Goal: Task Accomplishment & Management: Use online tool/utility

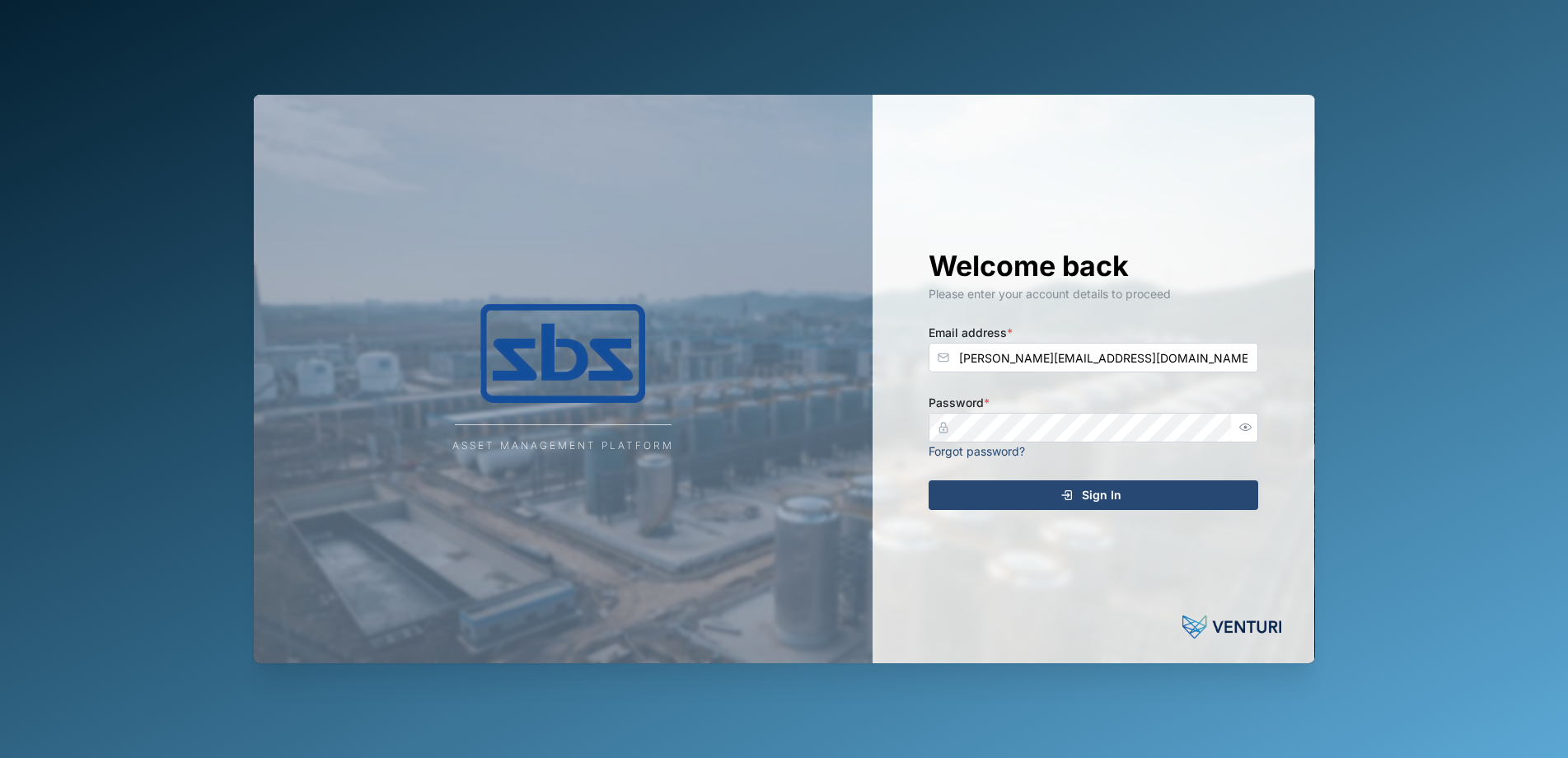
click at [1094, 496] on span "Sign In" at bounding box center [1101, 495] width 40 height 28
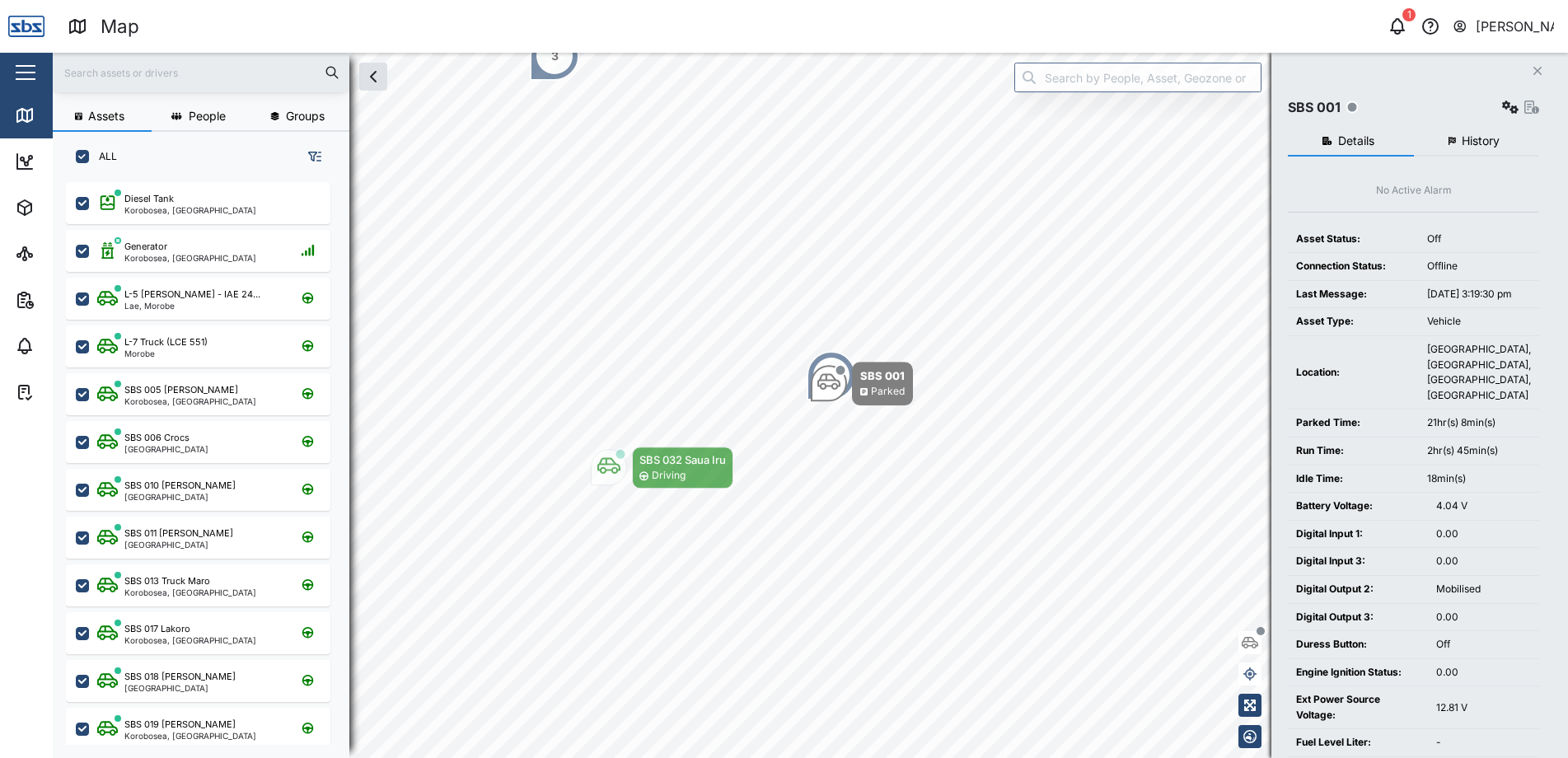
click at [1538, 62] on button "Close" at bounding box center [1538, 71] width 23 height 23
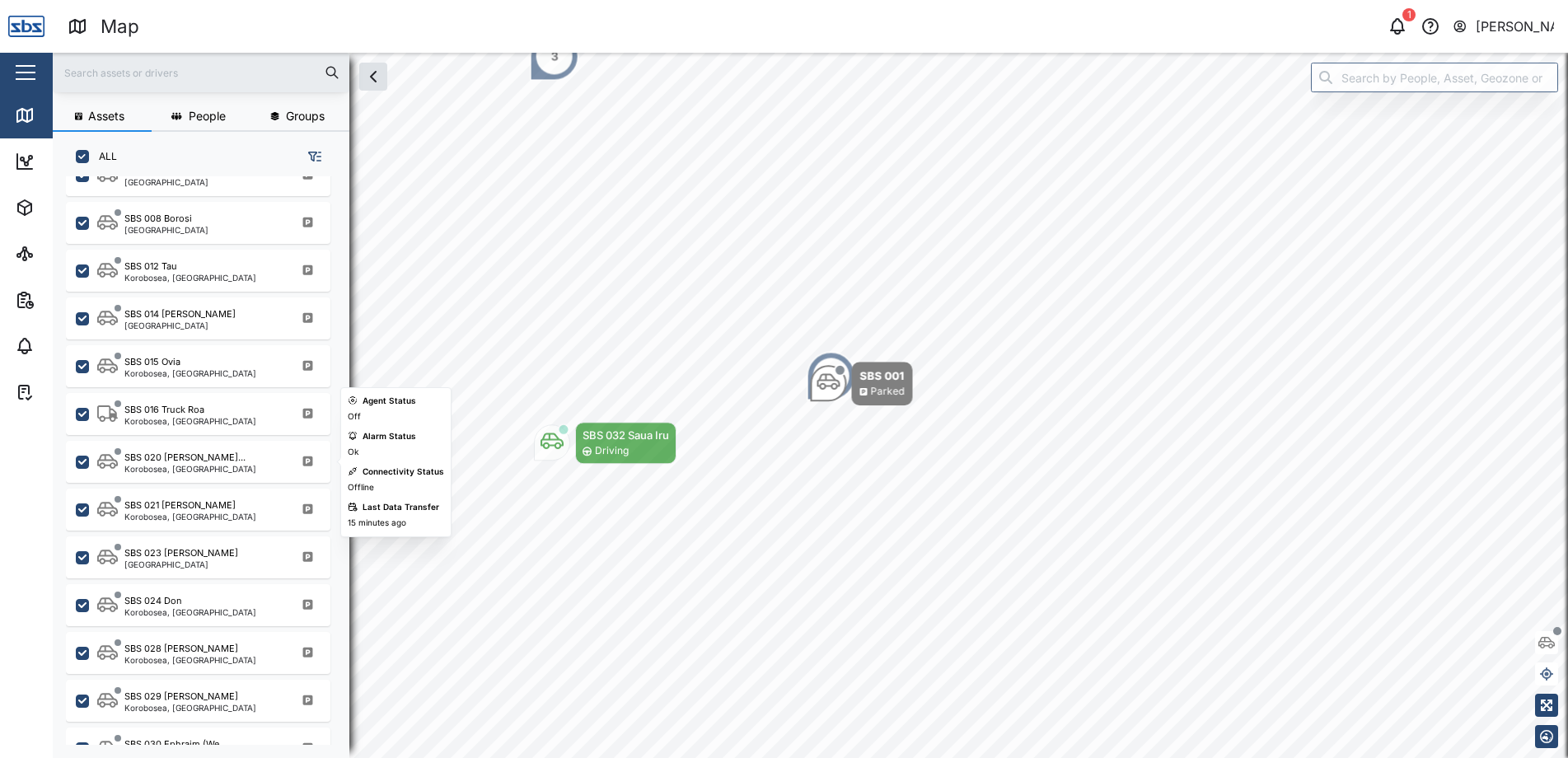
scroll to position [1401, 0]
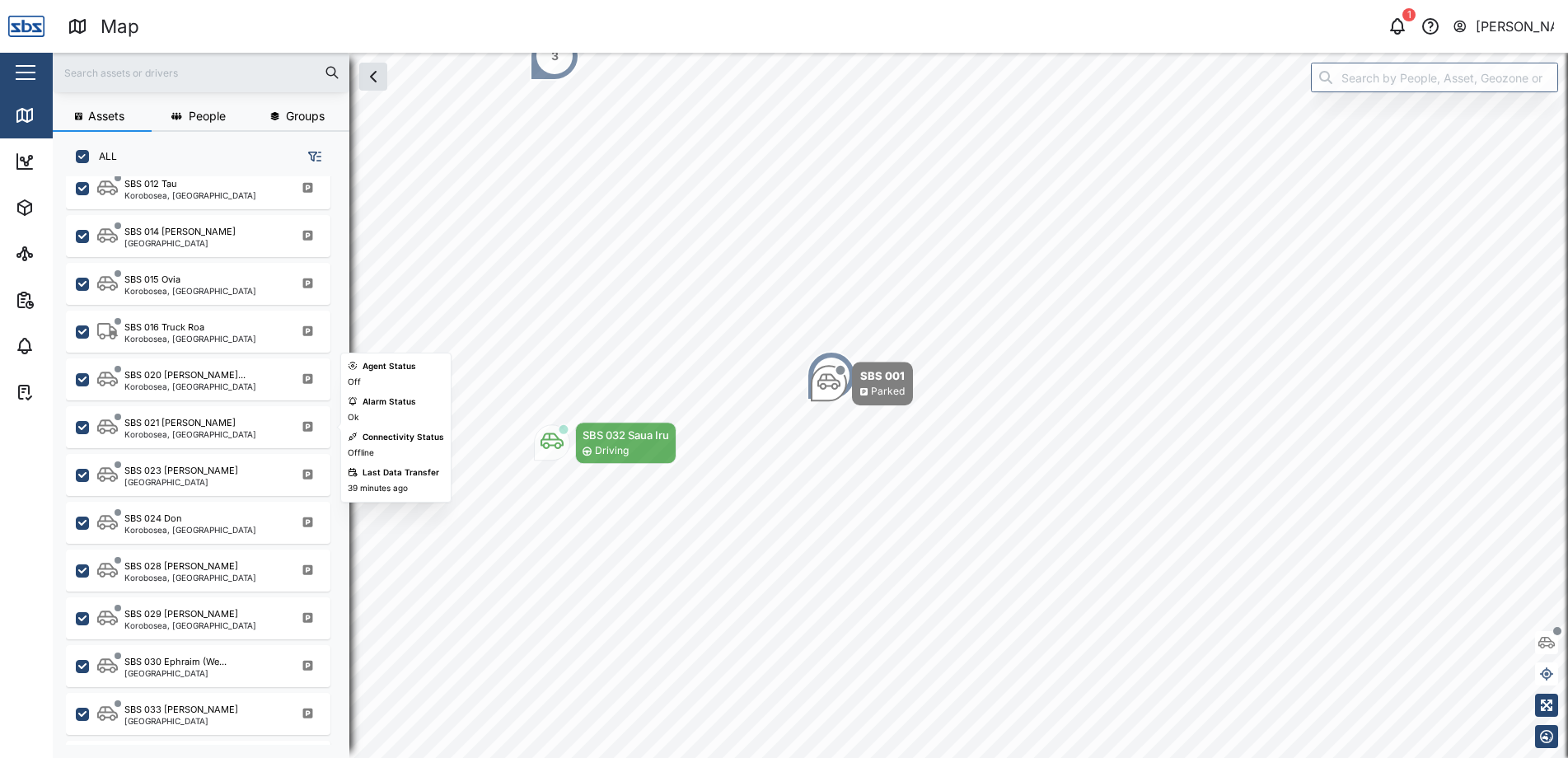
click at [202, 431] on div "Korobosea, [GEOGRAPHIC_DATA]" at bounding box center [190, 433] width 132 height 8
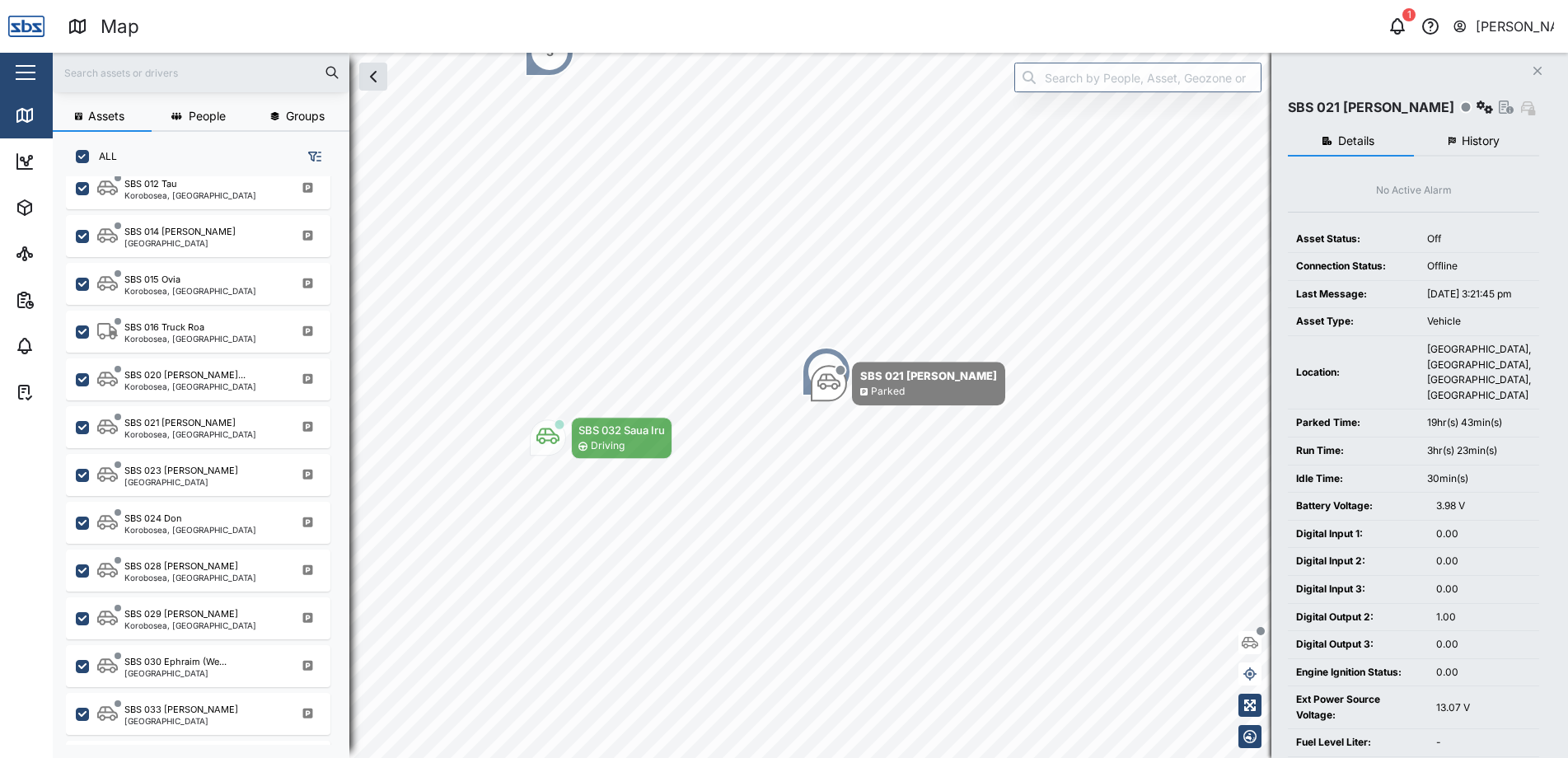
click at [1467, 127] on button "History" at bounding box center [1477, 142] width 126 height 30
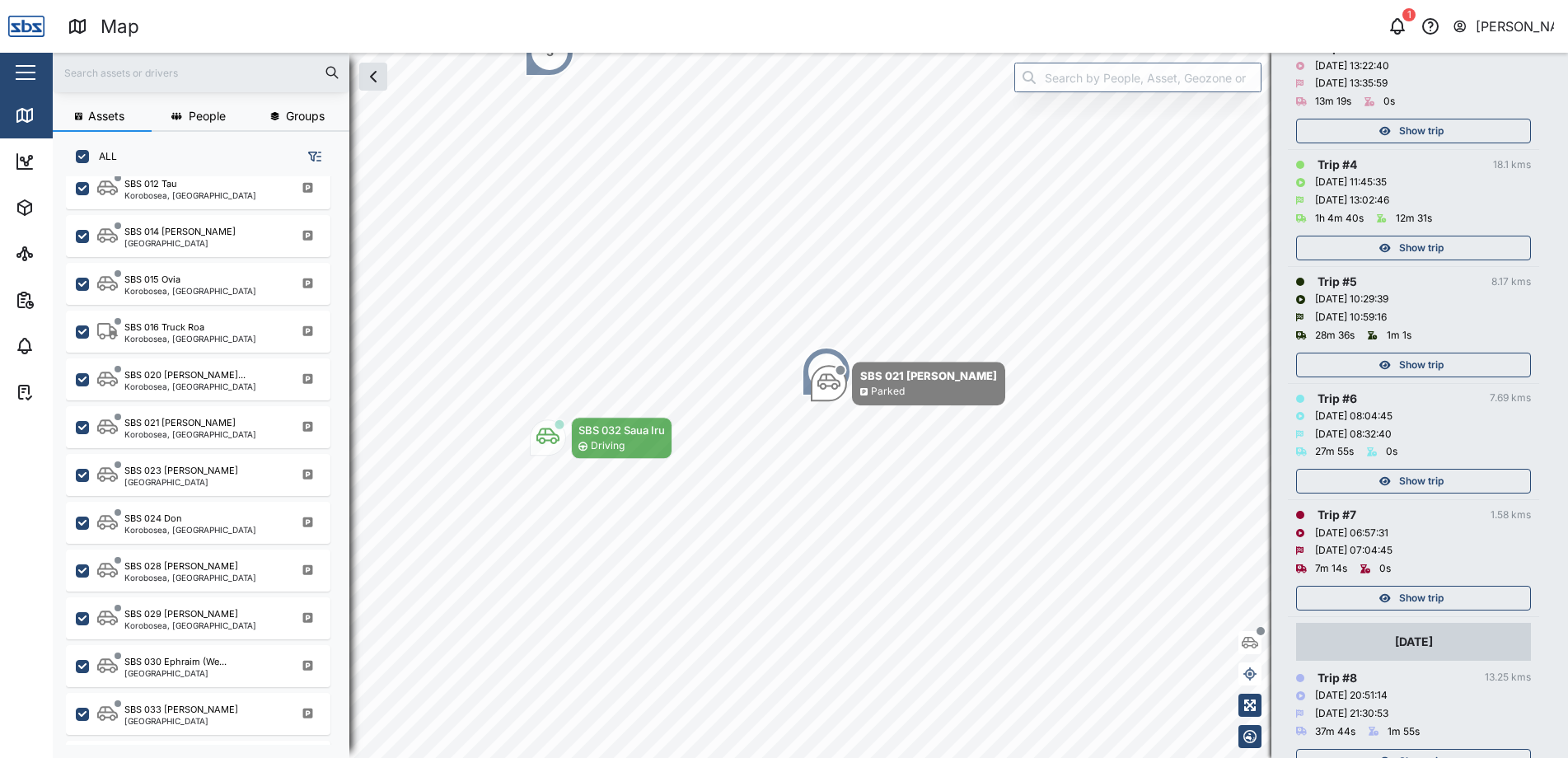
scroll to position [577, 0]
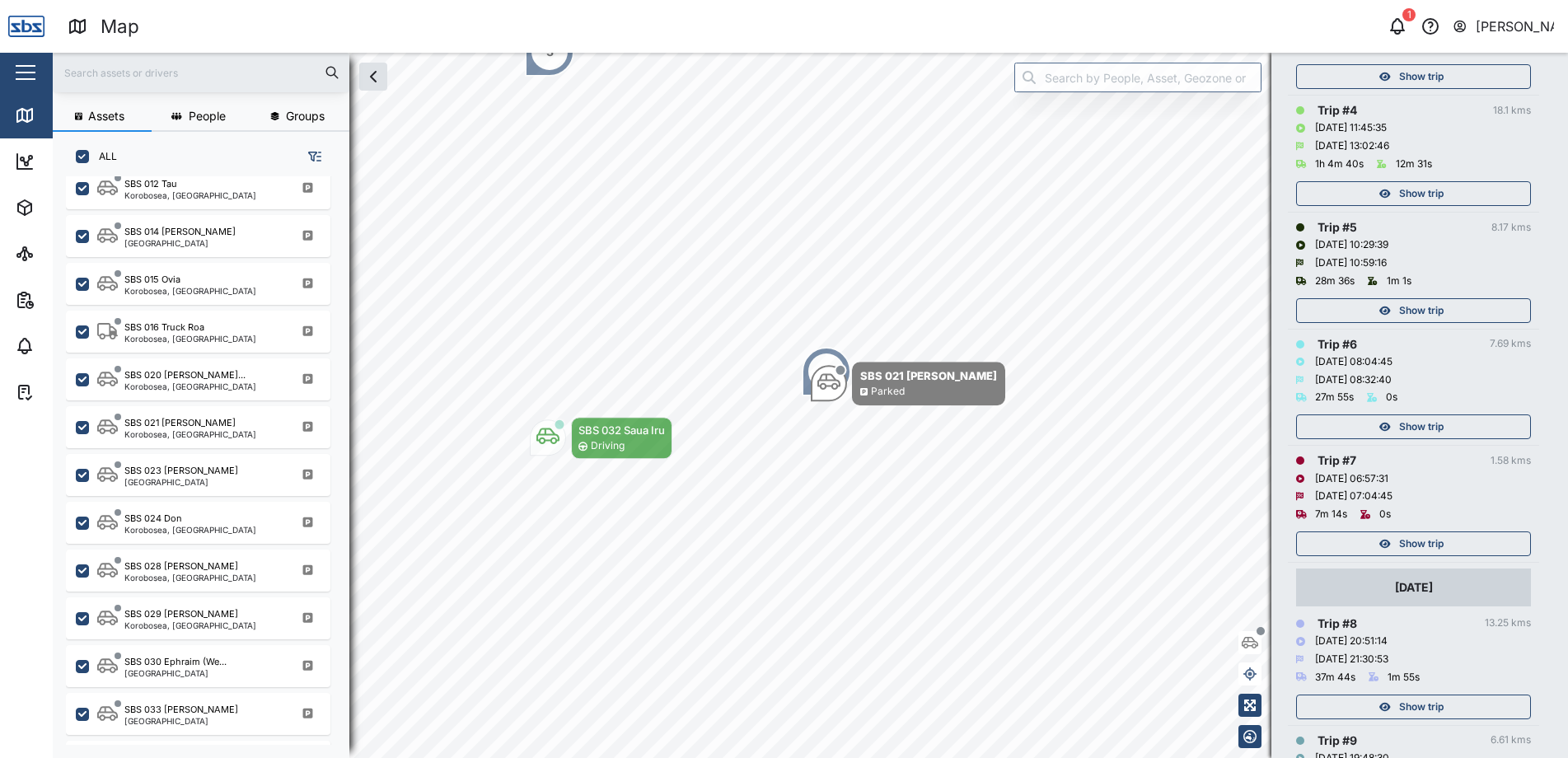
click at [1459, 539] on div "Show trip" at bounding box center [1411, 544] width 214 height 23
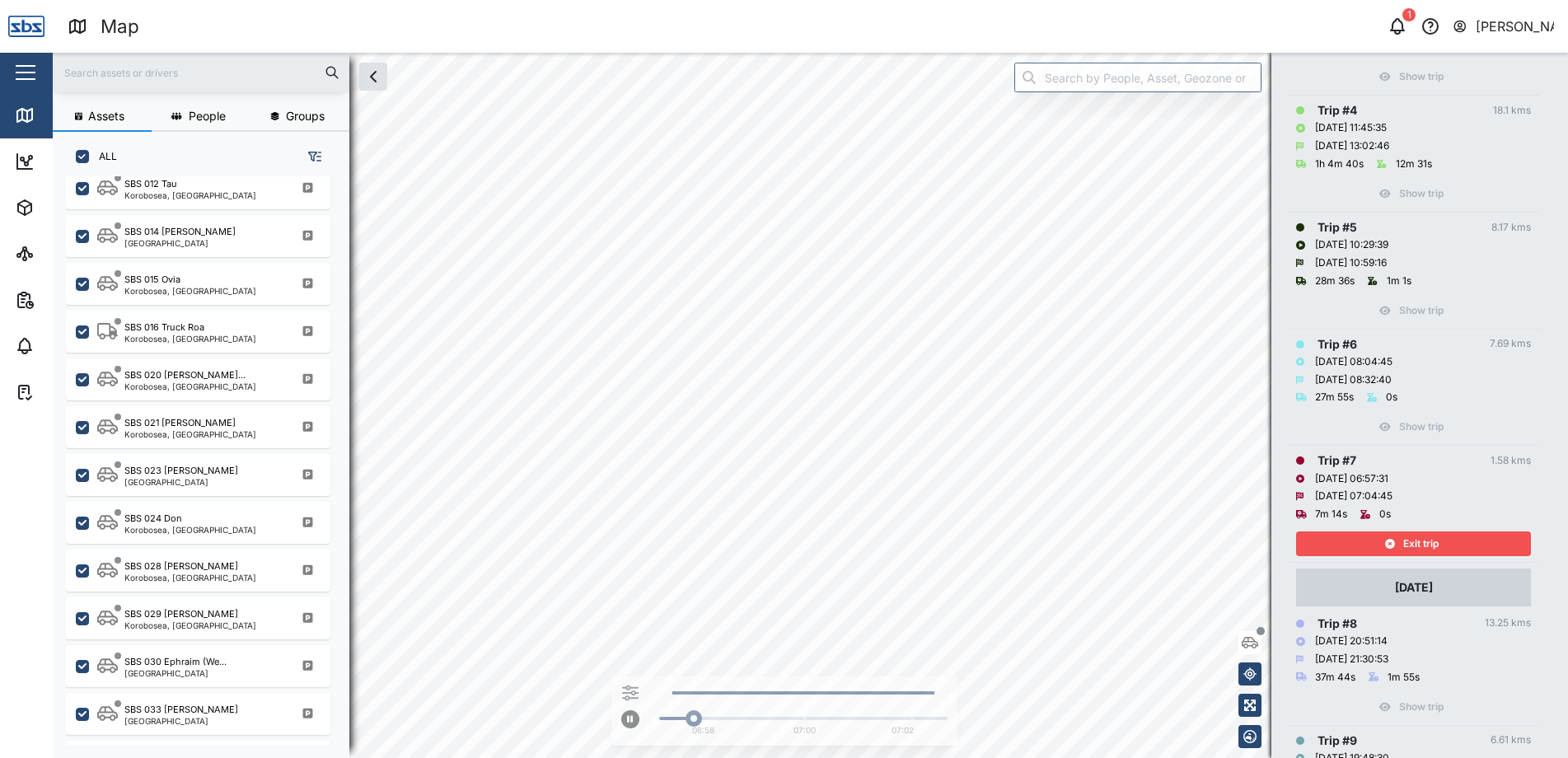
click at [1441, 543] on div "Exit trip" at bounding box center [1411, 544] width 214 height 23
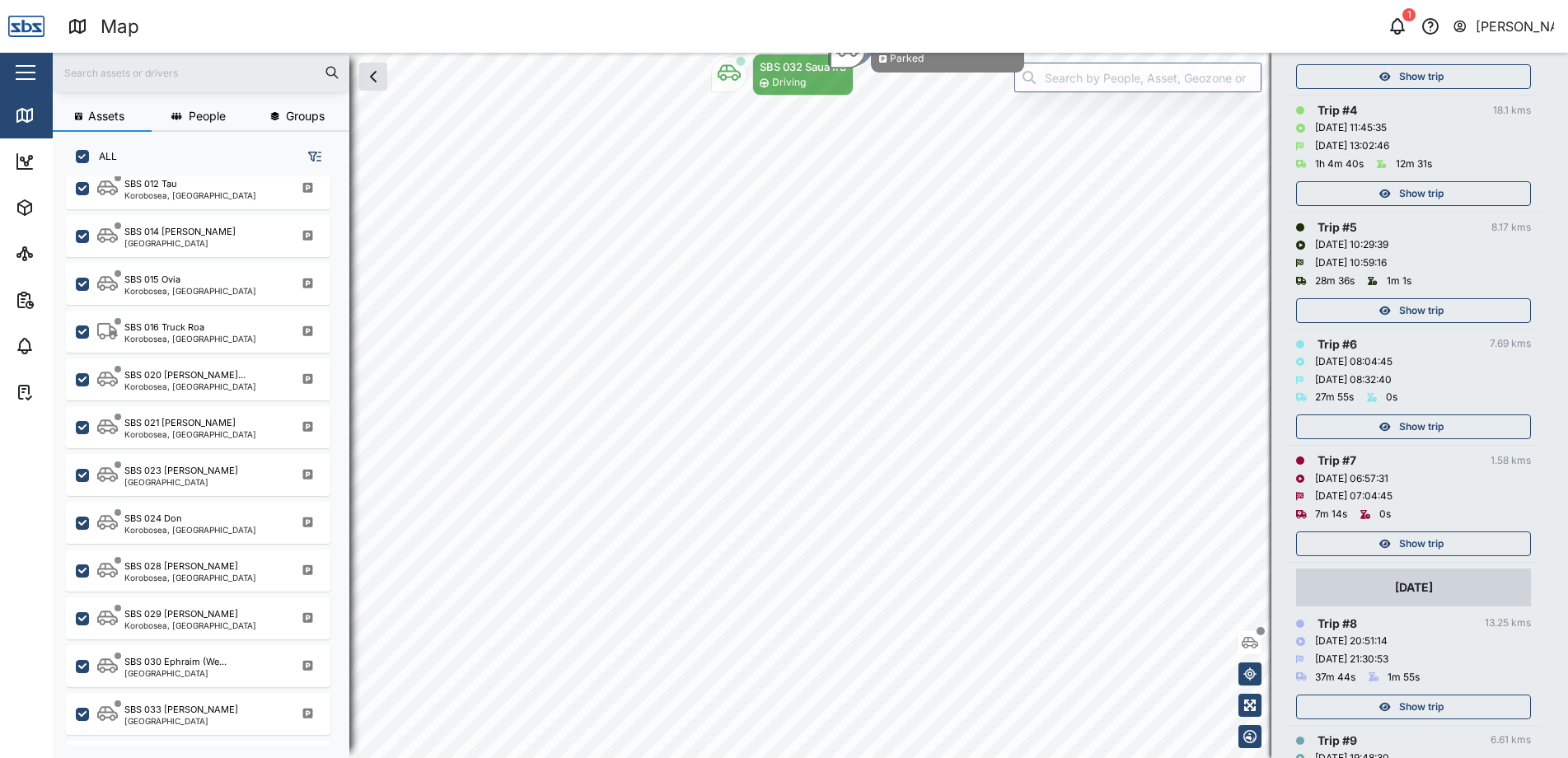
click at [1435, 423] on span "Show trip" at bounding box center [1421, 427] width 44 height 23
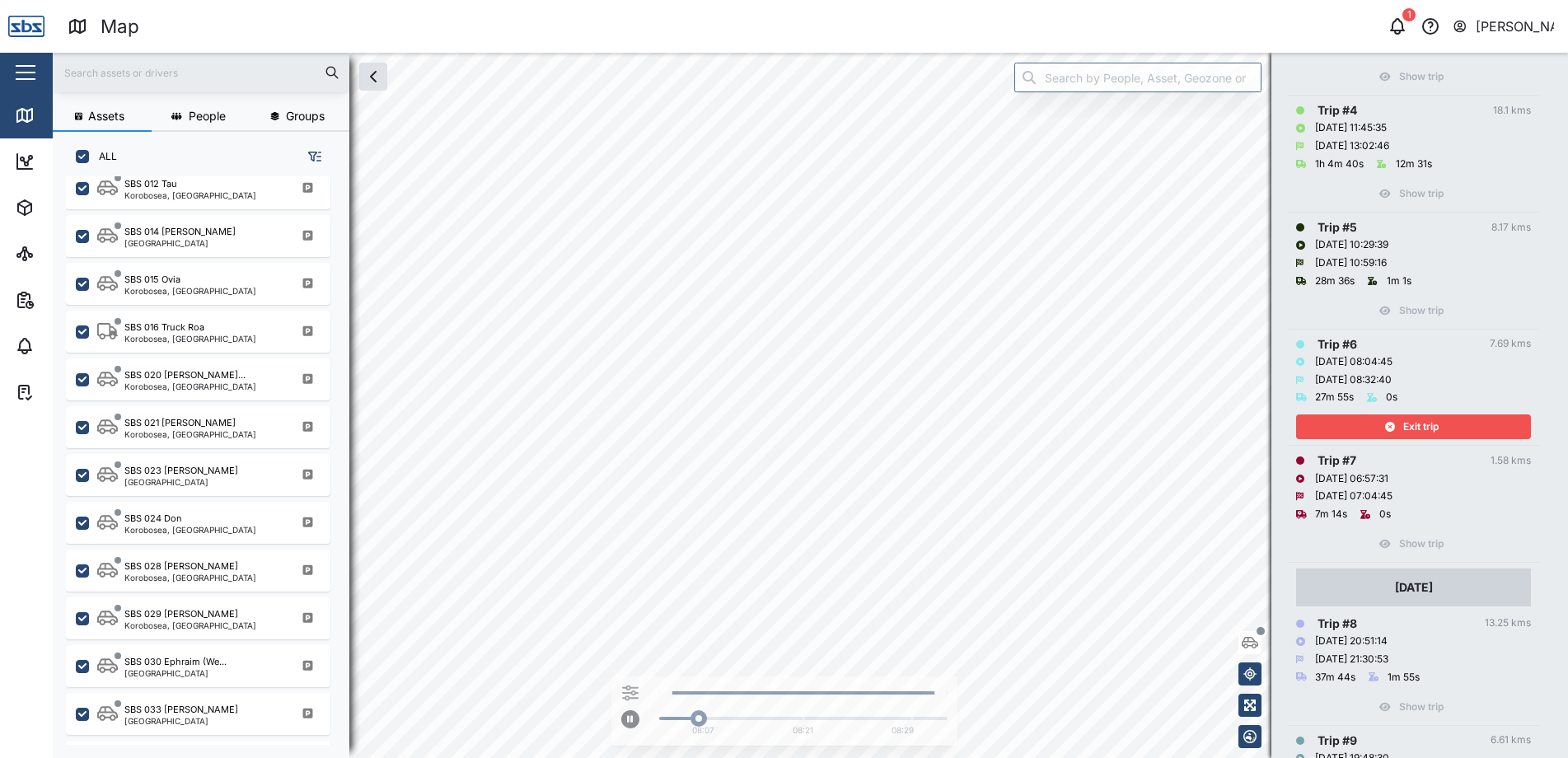
click at [1435, 423] on span "Exit trip" at bounding box center [1421, 427] width 35 height 23
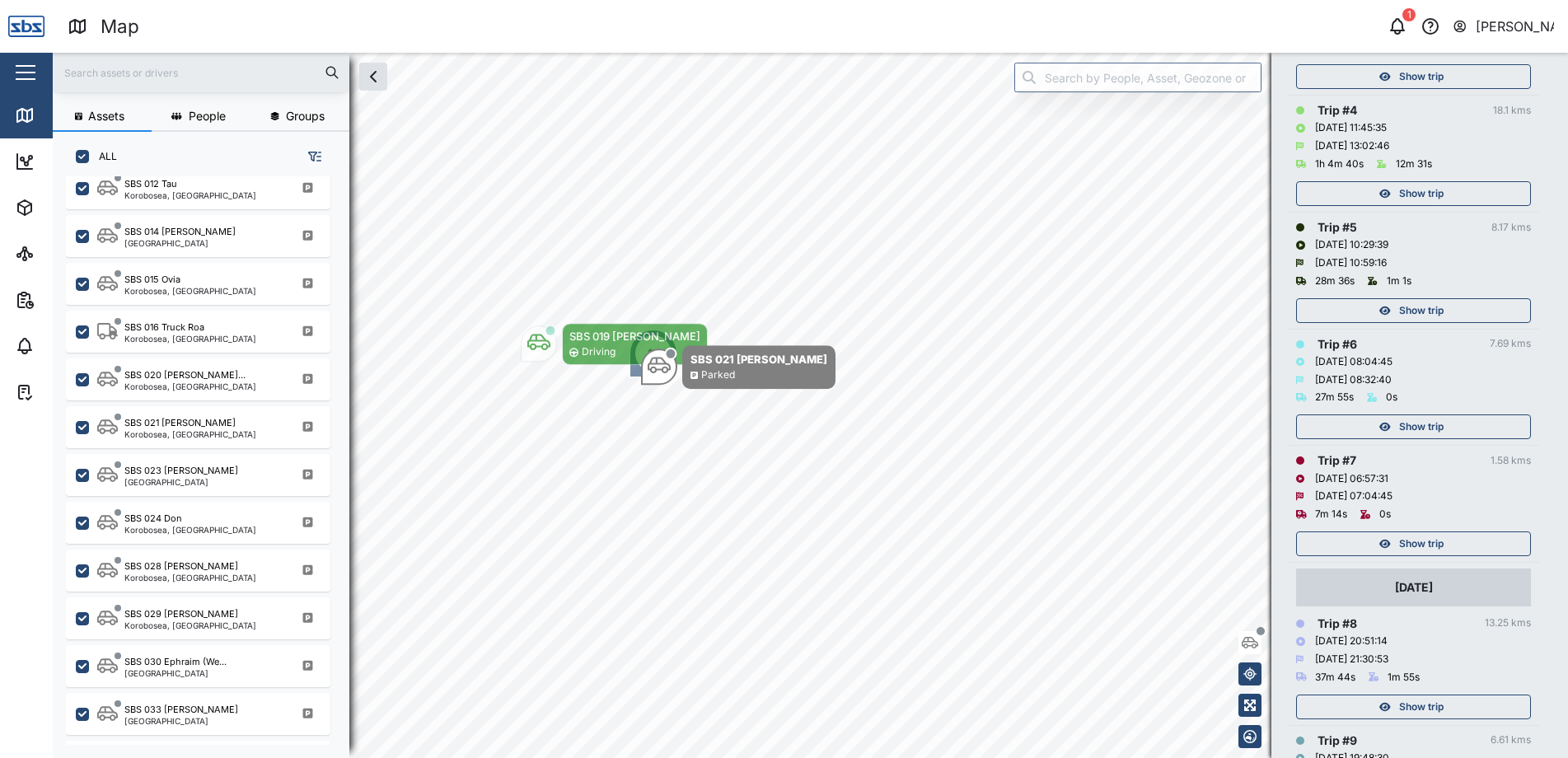
click at [1435, 313] on span "Show trip" at bounding box center [1421, 310] width 44 height 23
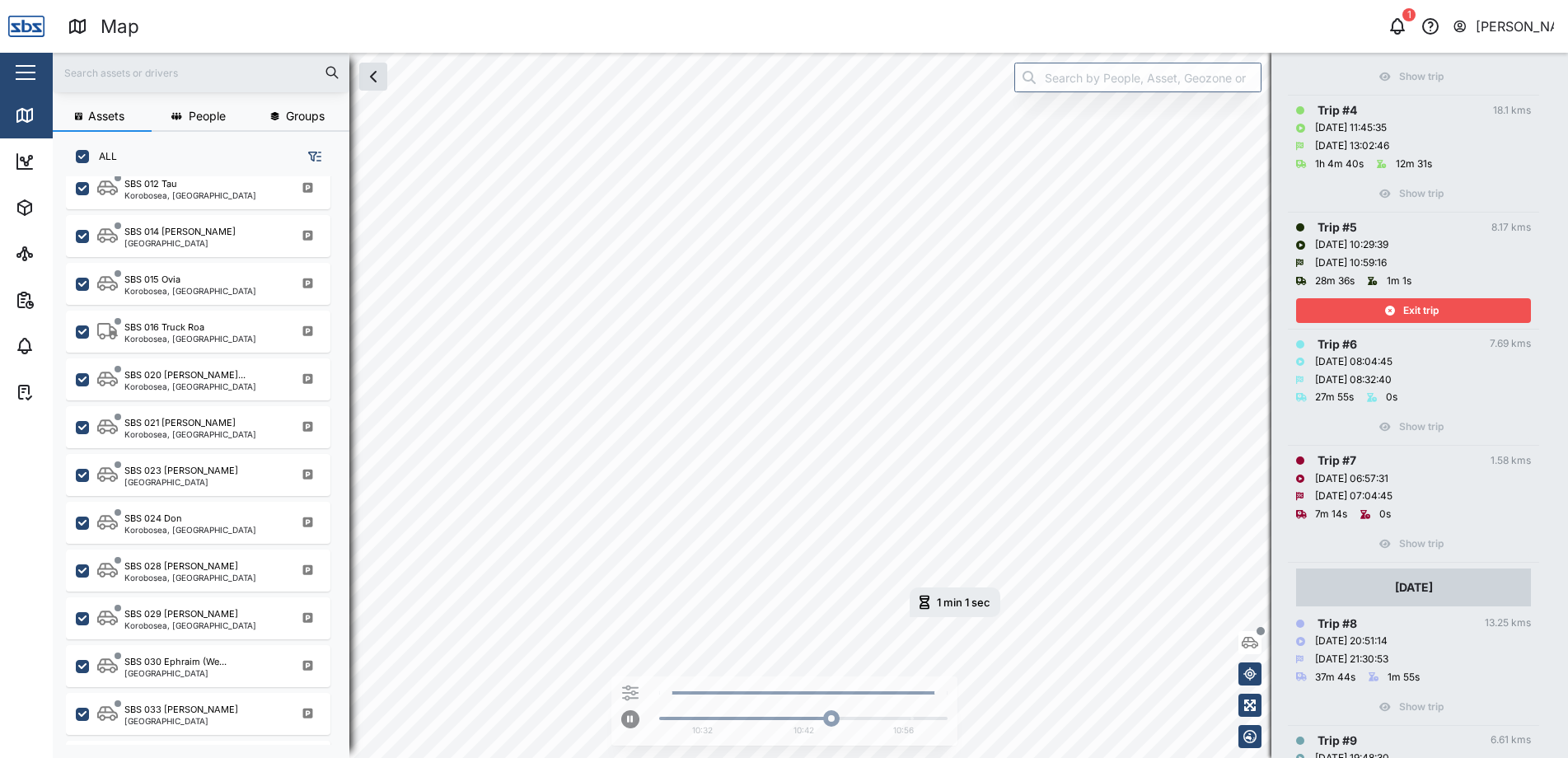
click at [1435, 313] on span "Exit trip" at bounding box center [1421, 310] width 35 height 23
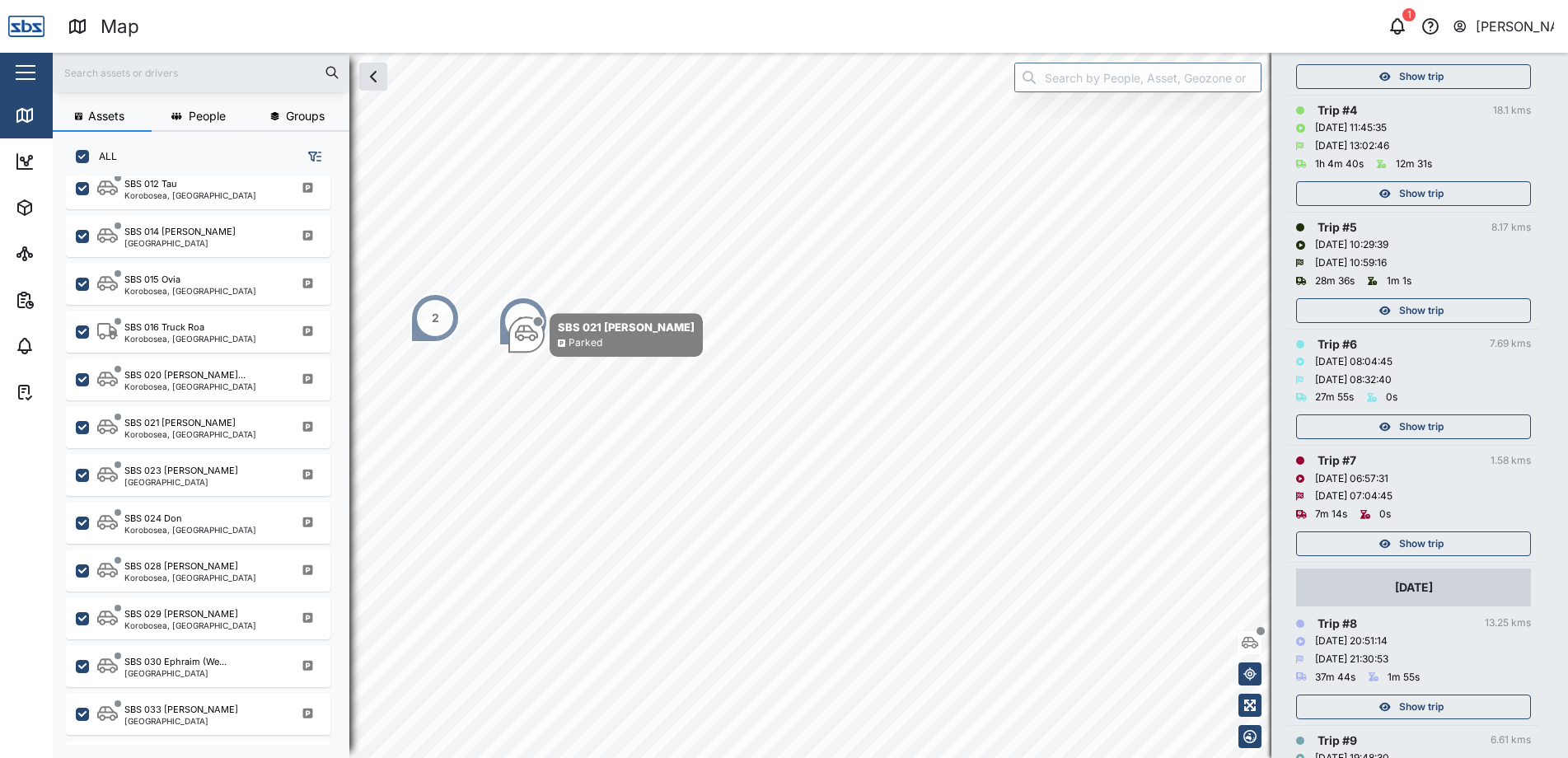
click at [1405, 188] on span "Show trip" at bounding box center [1421, 194] width 44 height 23
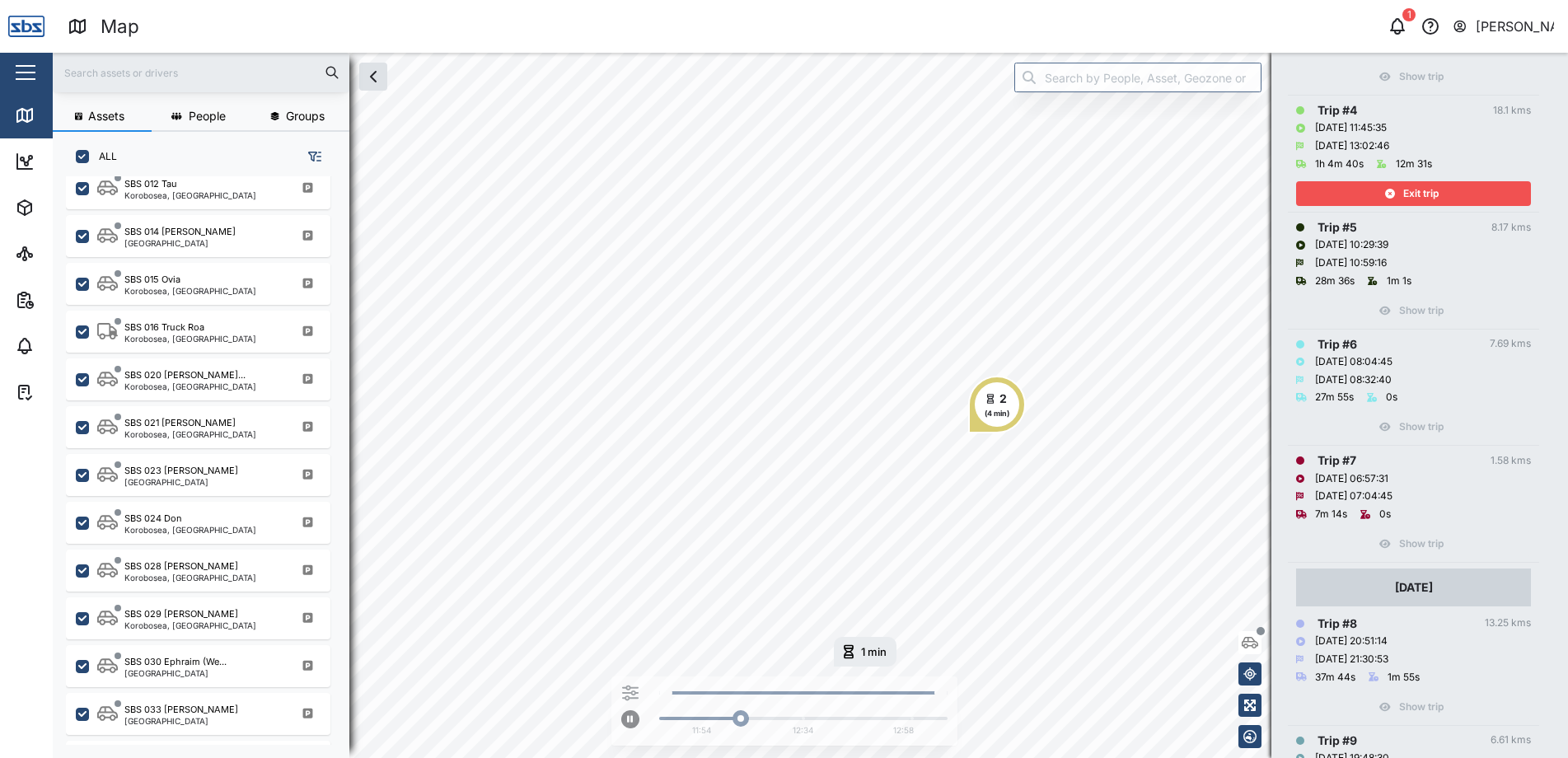
click at [1390, 192] on icon "button" at bounding box center [1389, 193] width 10 height 10
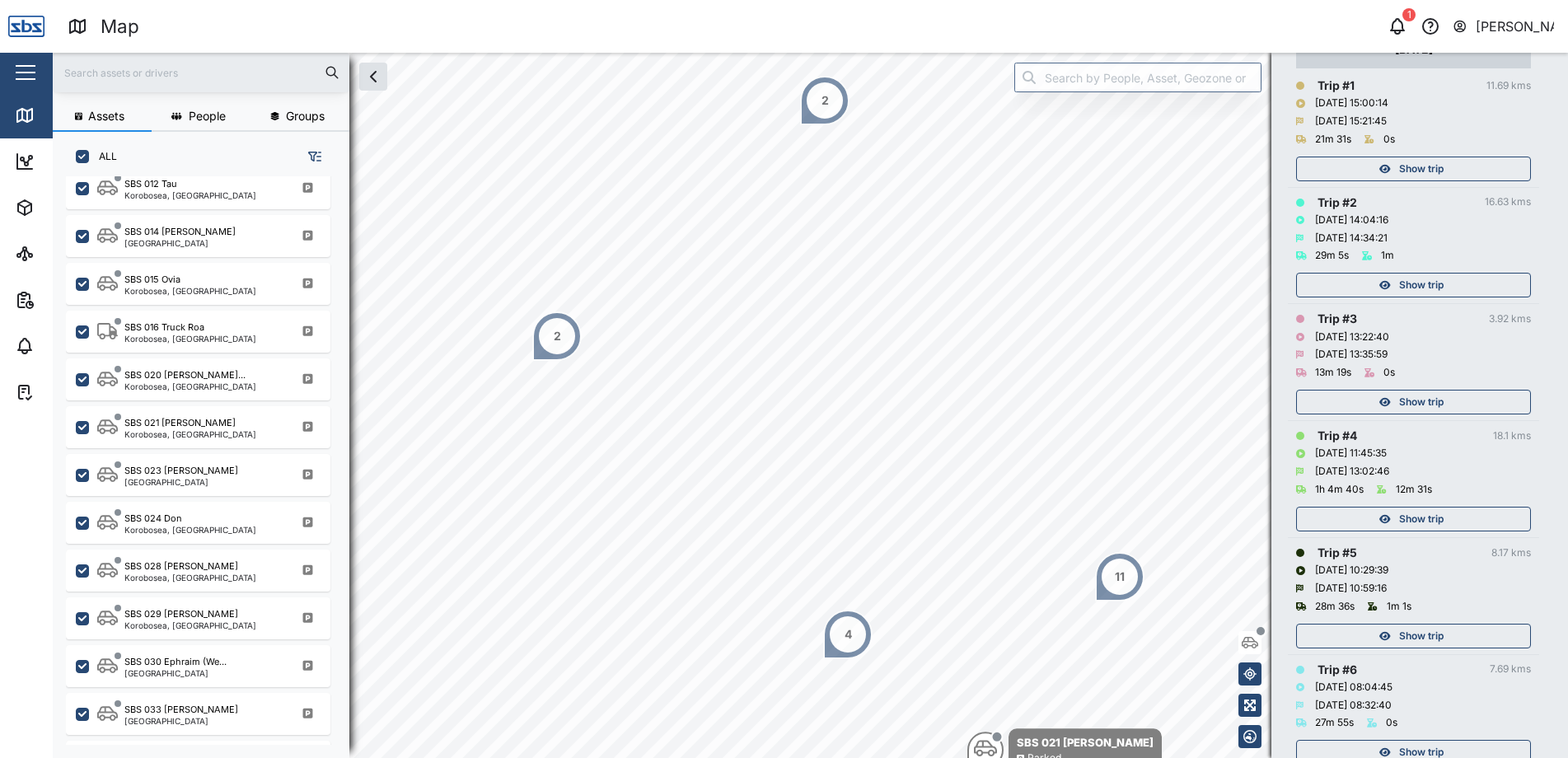
scroll to position [248, 0]
click at [1421, 408] on span "Show trip" at bounding box center [1421, 406] width 44 height 23
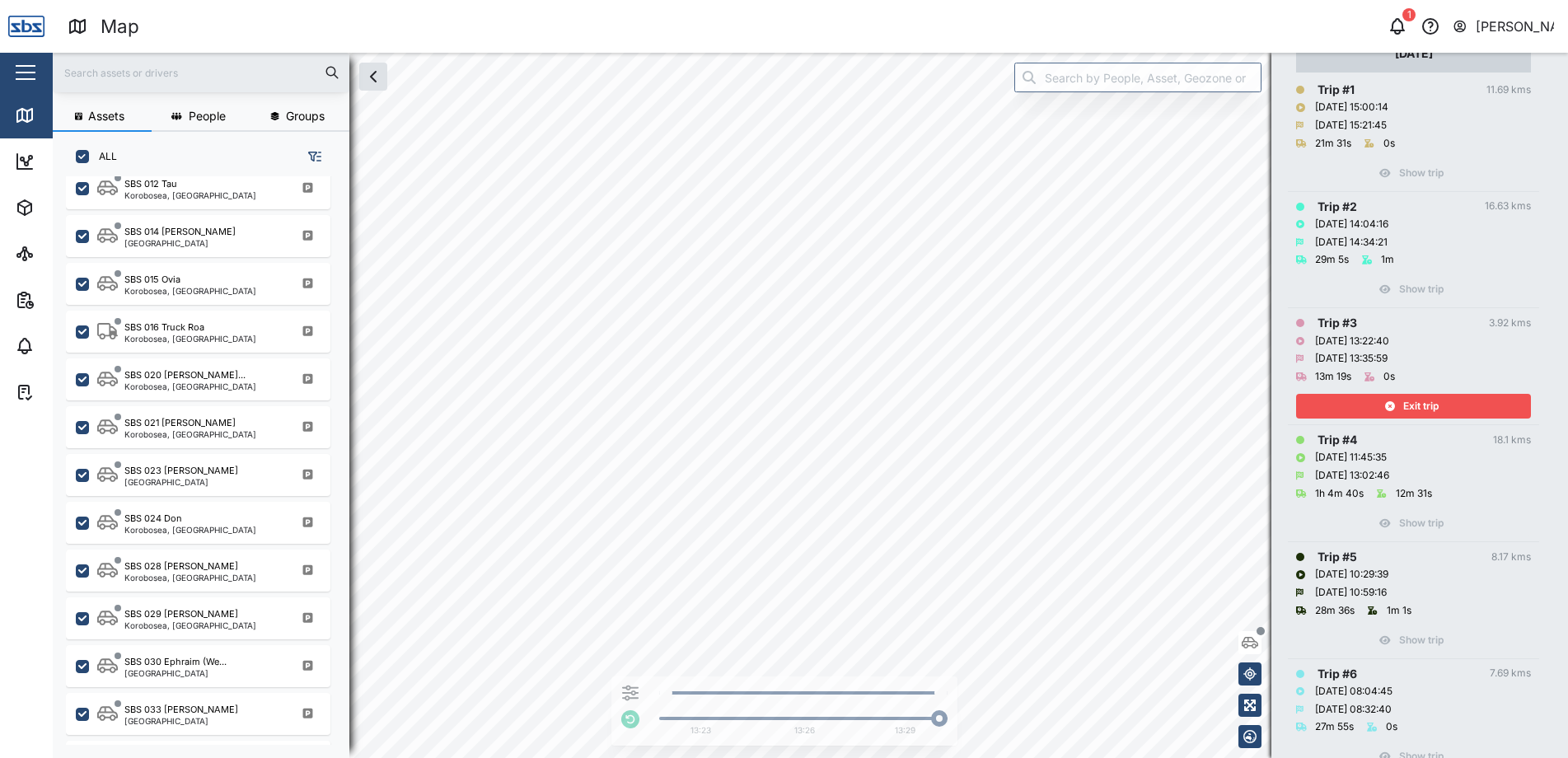
click at [1443, 407] on div "Exit trip" at bounding box center [1411, 406] width 214 height 23
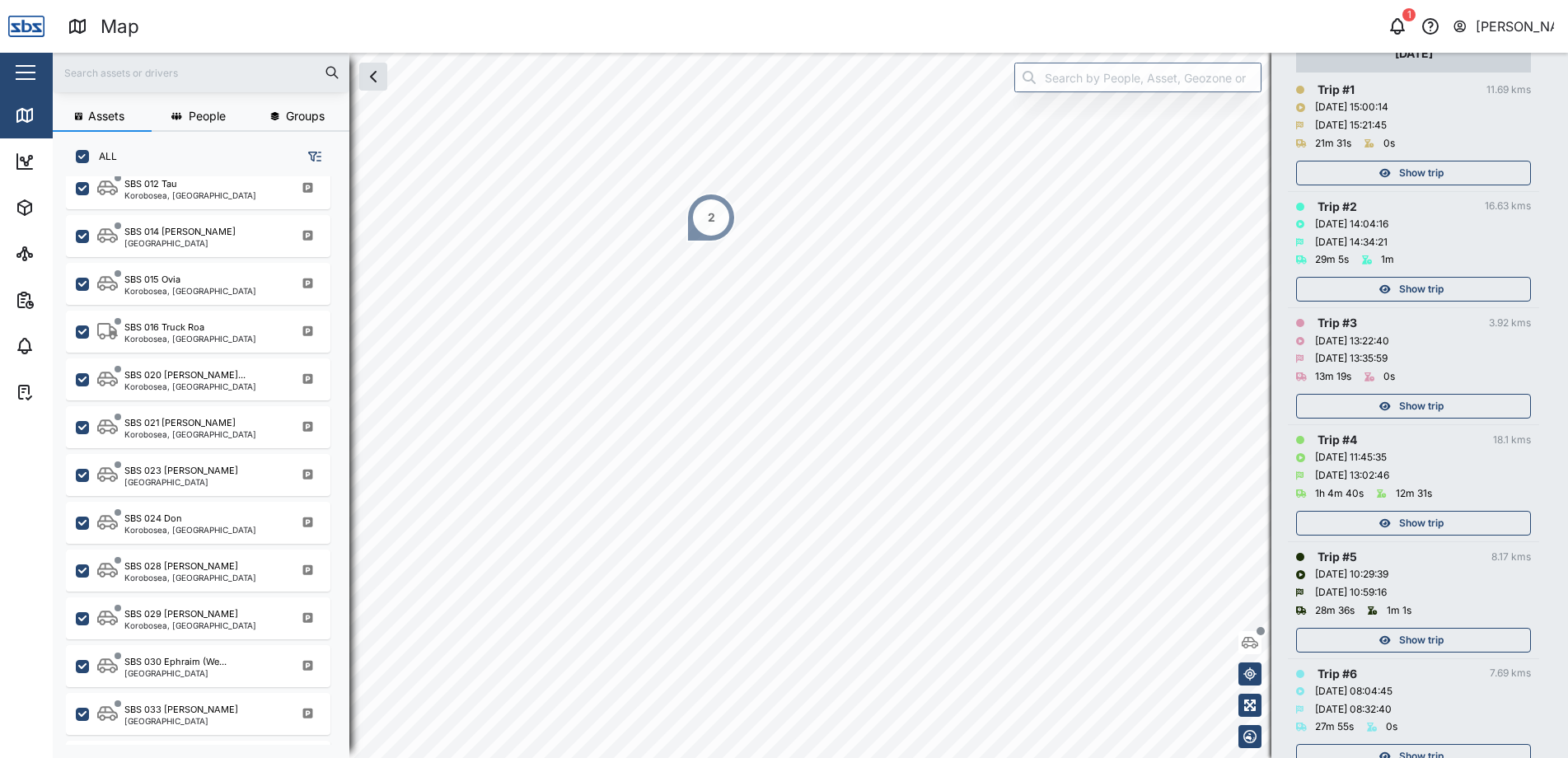
click at [1391, 295] on div "Show trip" at bounding box center [1411, 289] width 214 height 23
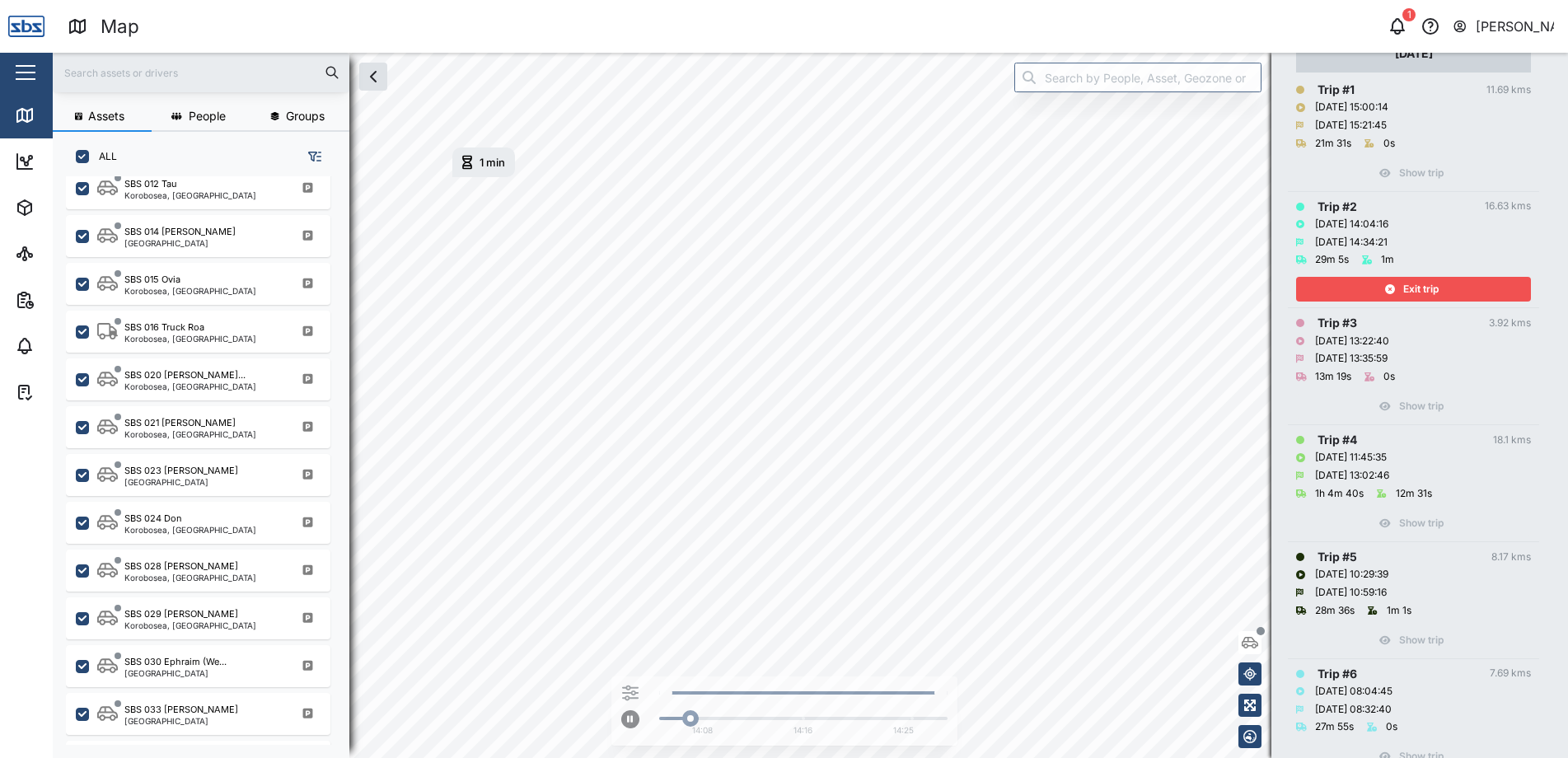
click at [1391, 295] on icon "button" at bounding box center [1389, 288] width 10 height 10
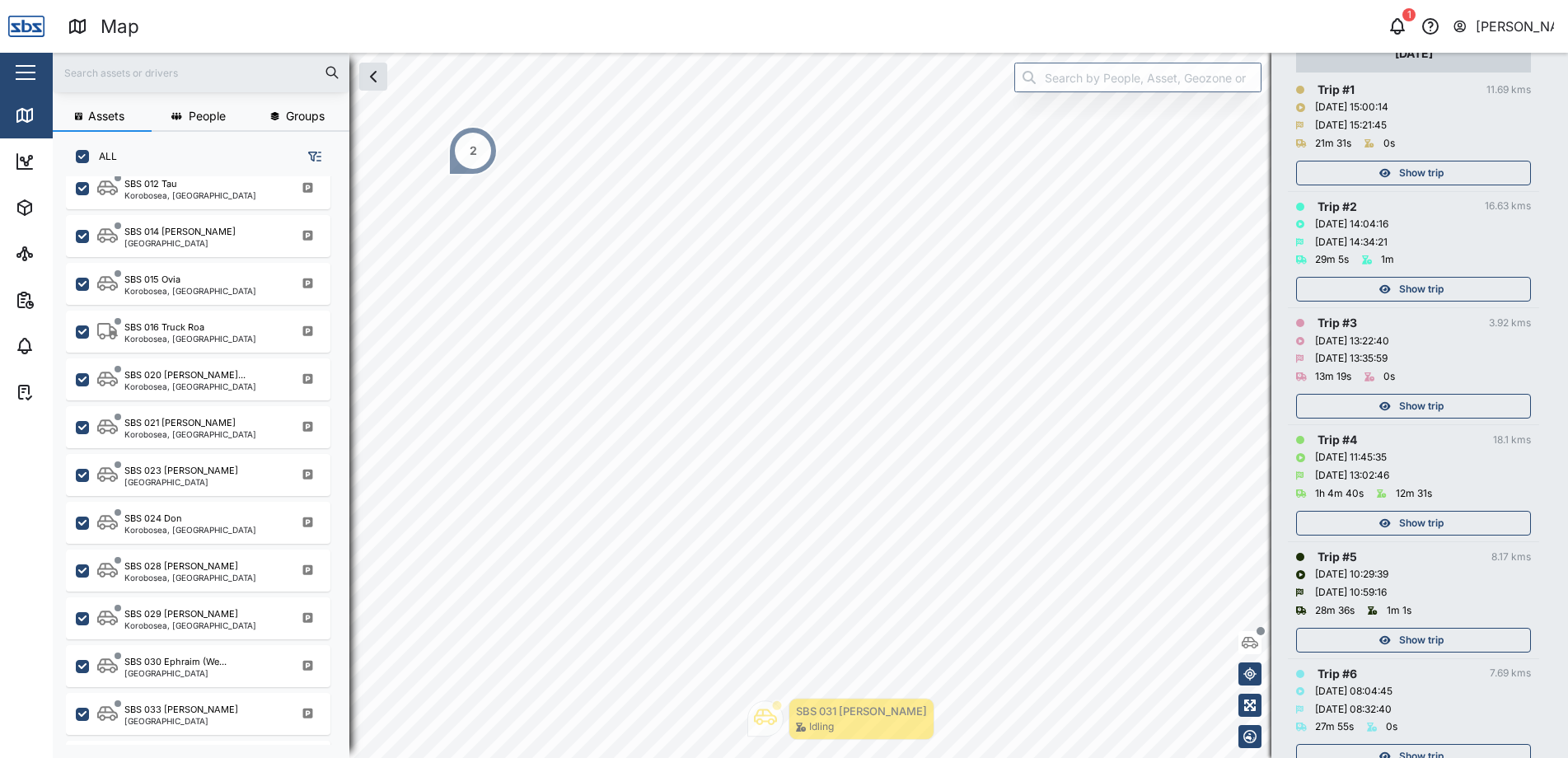
click at [1391, 178] on div "Show trip" at bounding box center [1411, 173] width 214 height 23
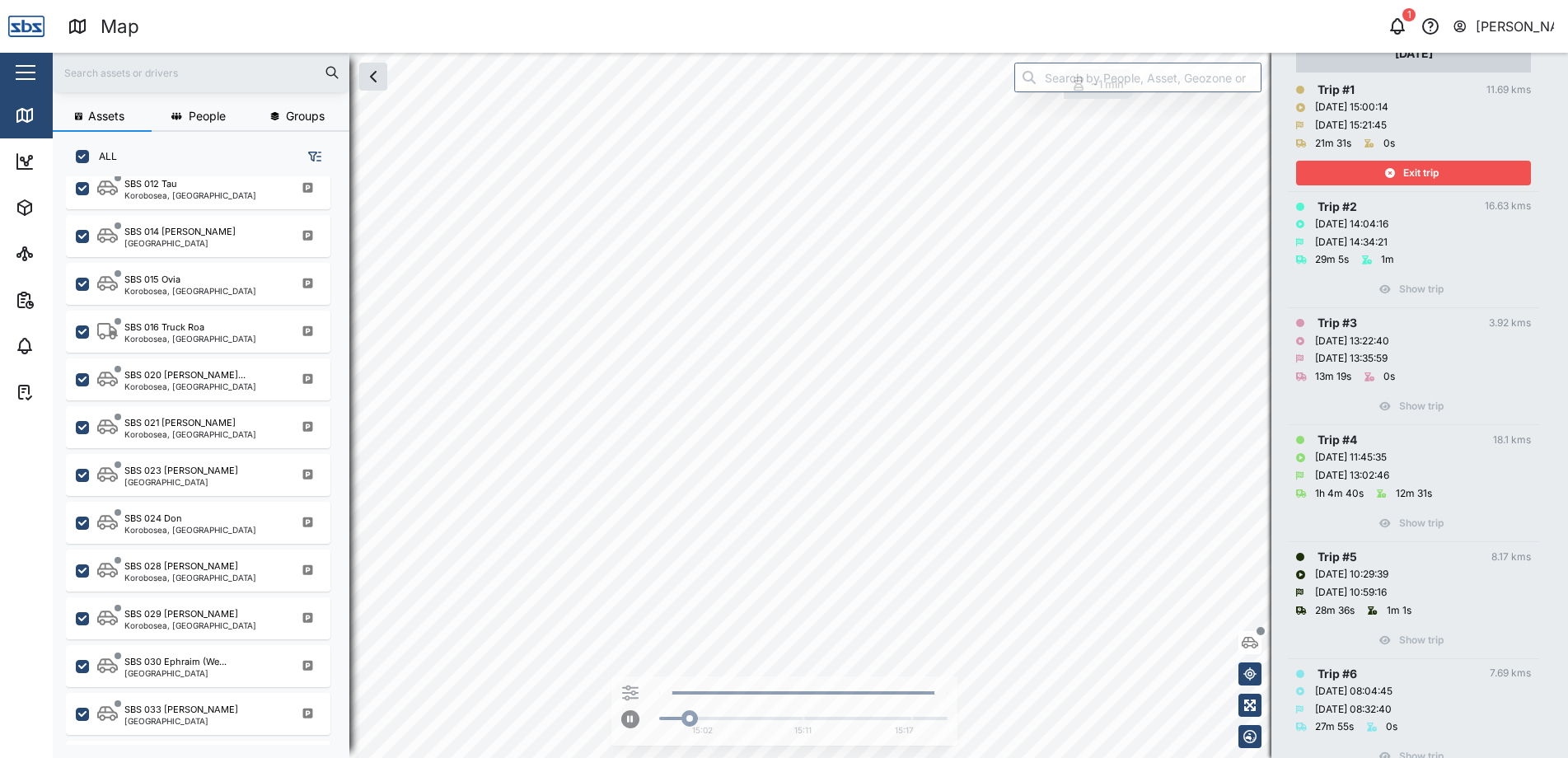
click at [1391, 178] on div "Exit trip" at bounding box center [1411, 173] width 214 height 23
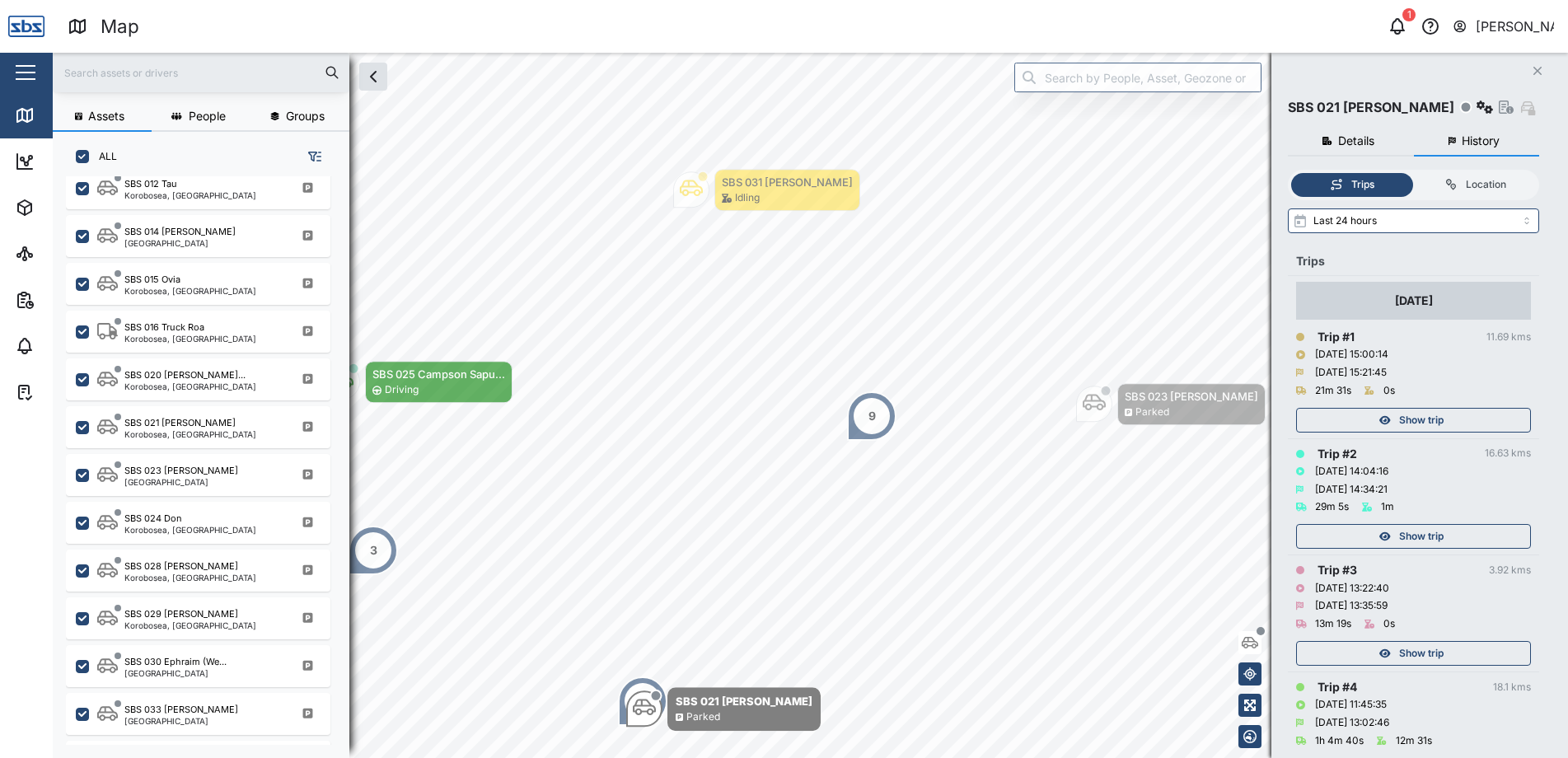
click at [1530, 72] on button "Close" at bounding box center [1538, 71] width 23 height 23
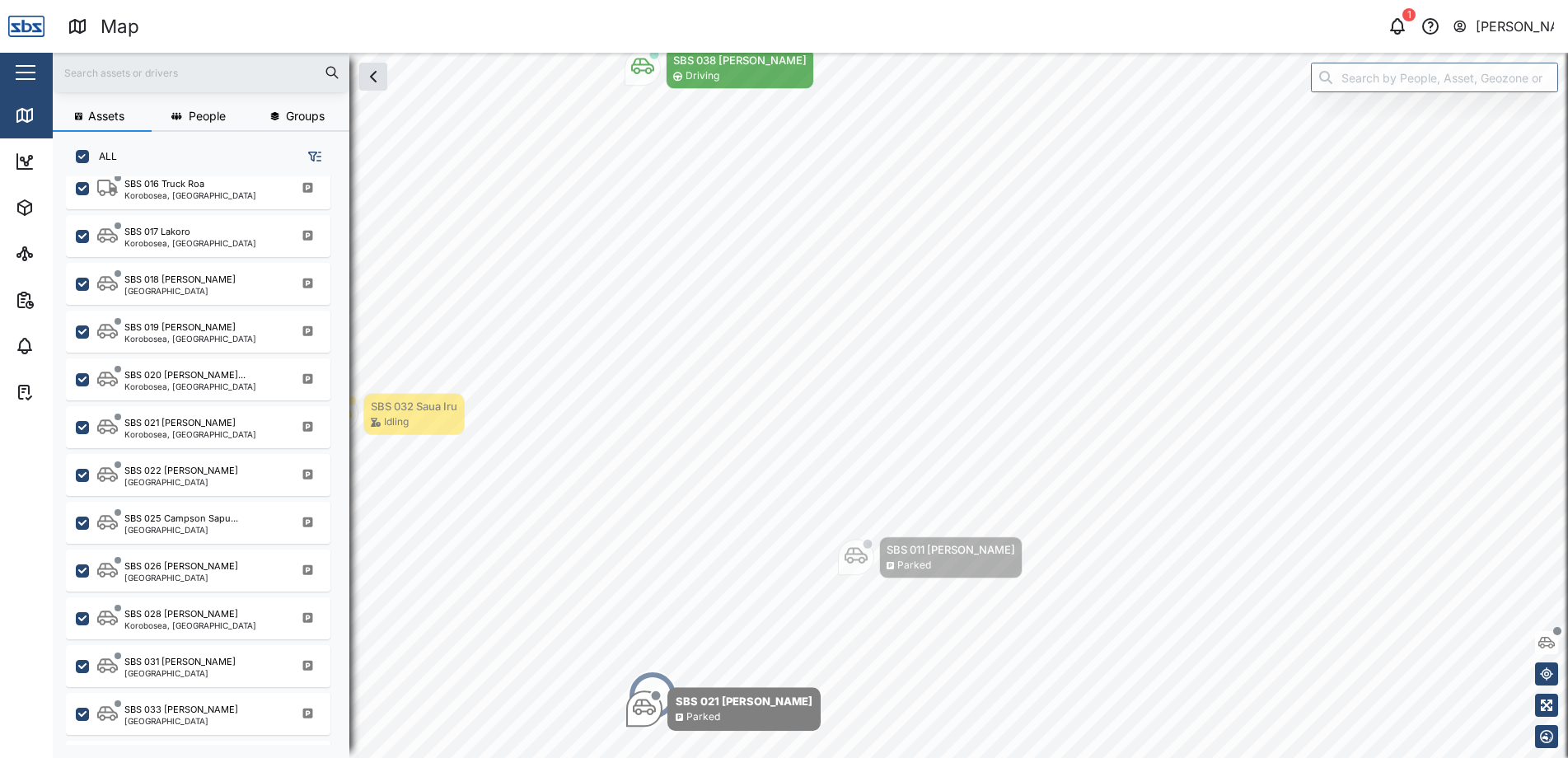
click at [1503, 24] on div "[PERSON_NAME]" at bounding box center [1515, 27] width 79 height 20
click at [1394, 120] on link "Sign Out" at bounding box center [1452, 106] width 198 height 36
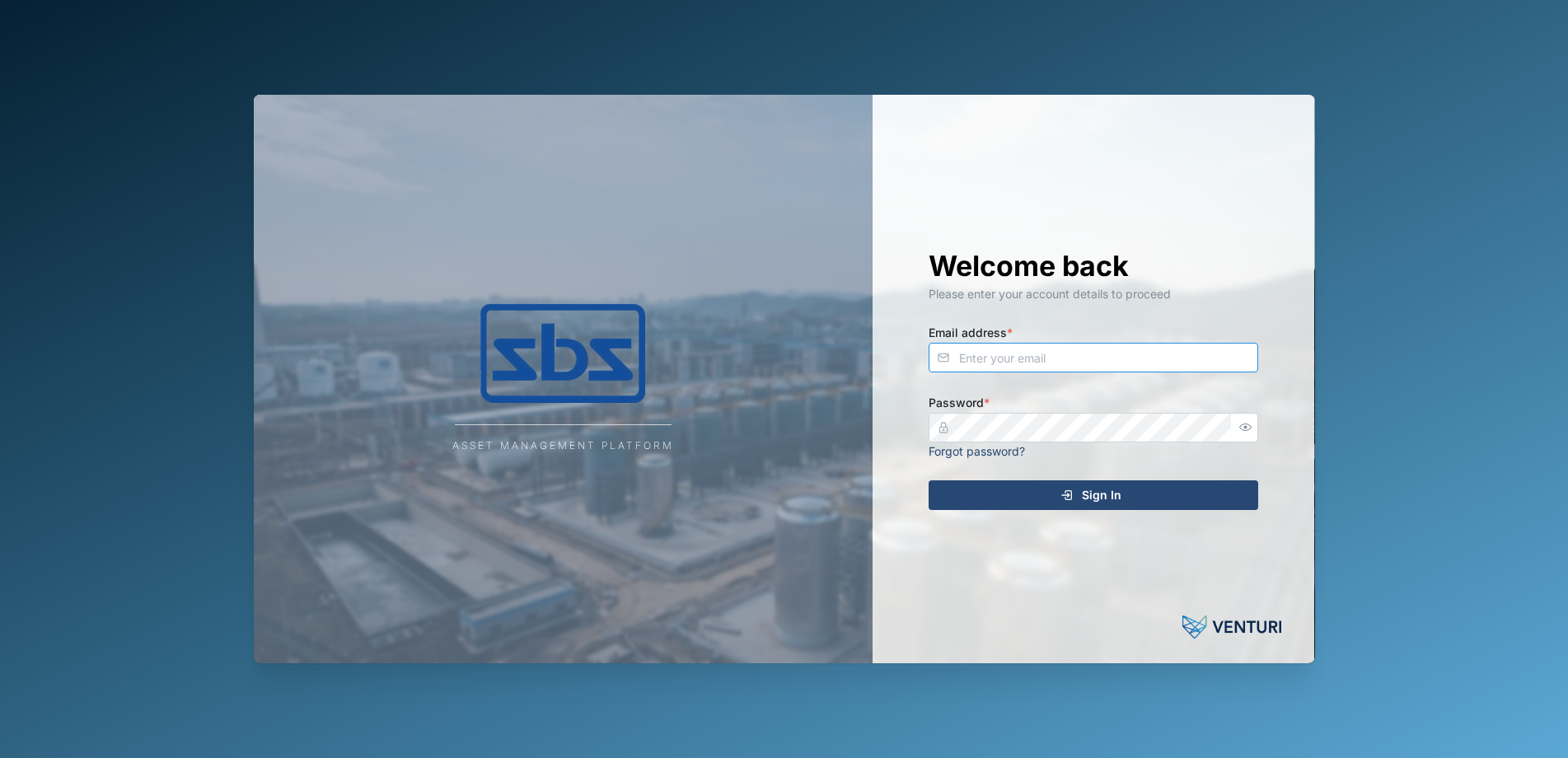
type input "[PERSON_NAME][EMAIL_ADDRESS][DOMAIN_NAME]"
